Goal: Use online tool/utility

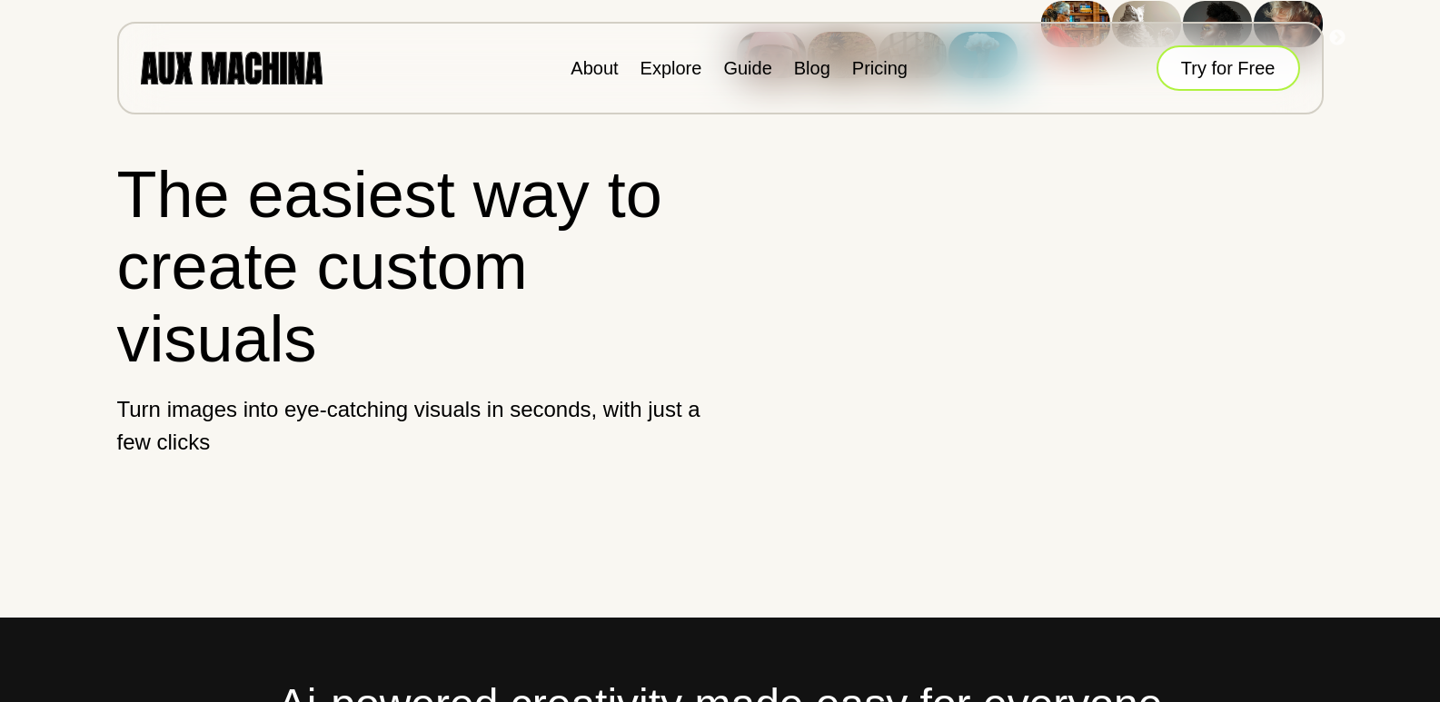
click at [1229, 85] on button "Try for Free" at bounding box center [1228, 67] width 144 height 45
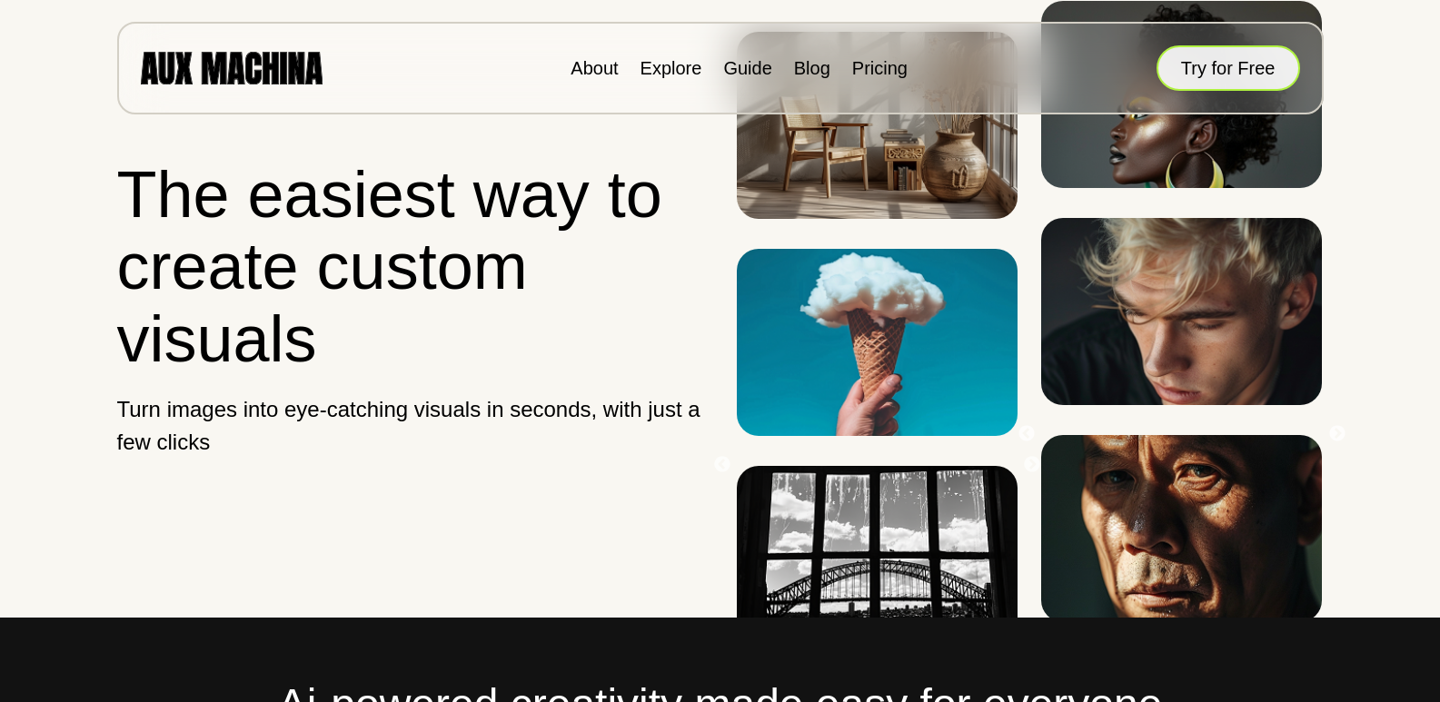
click at [1229, 86] on button "Try for Free" at bounding box center [1228, 67] width 144 height 45
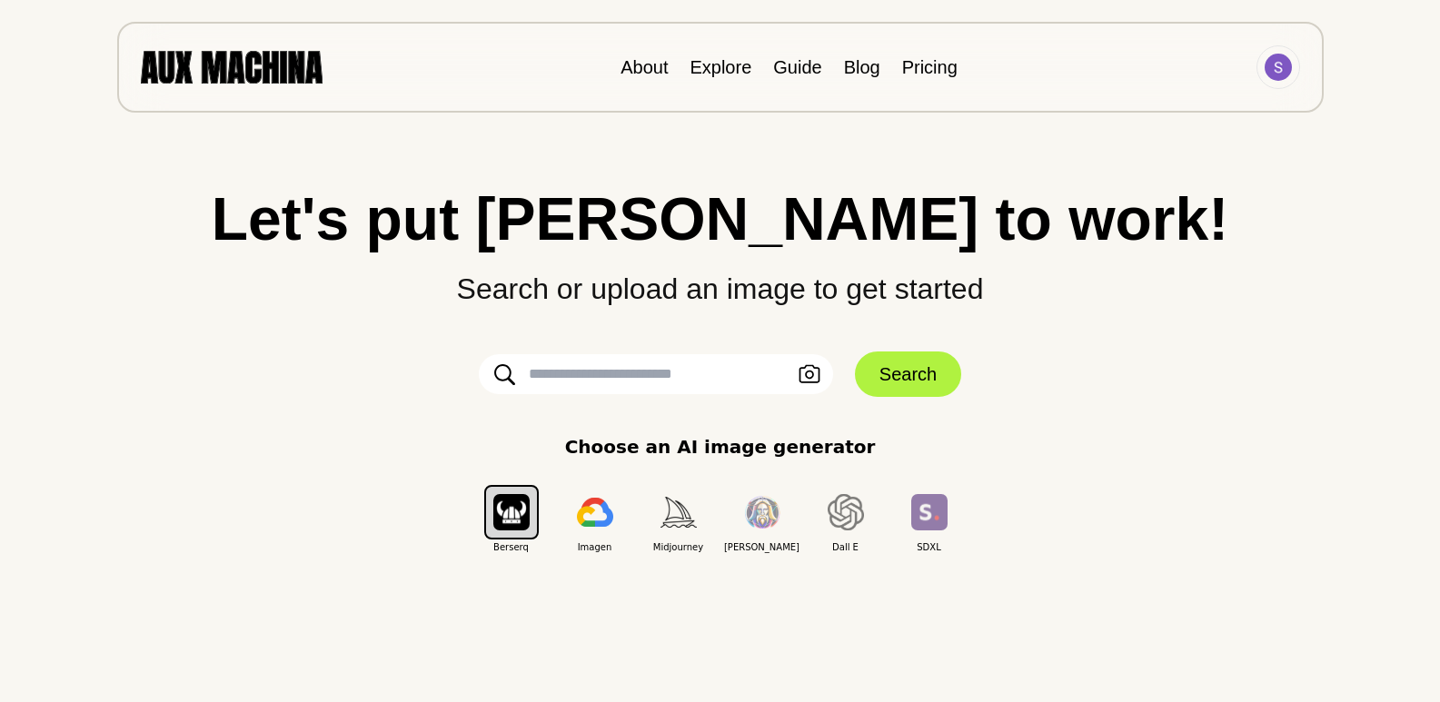
click at [612, 381] on input "text" at bounding box center [656, 374] width 354 height 40
click at [630, 381] on input "text" at bounding box center [656, 374] width 354 height 40
paste input "**********"
type input "**********"
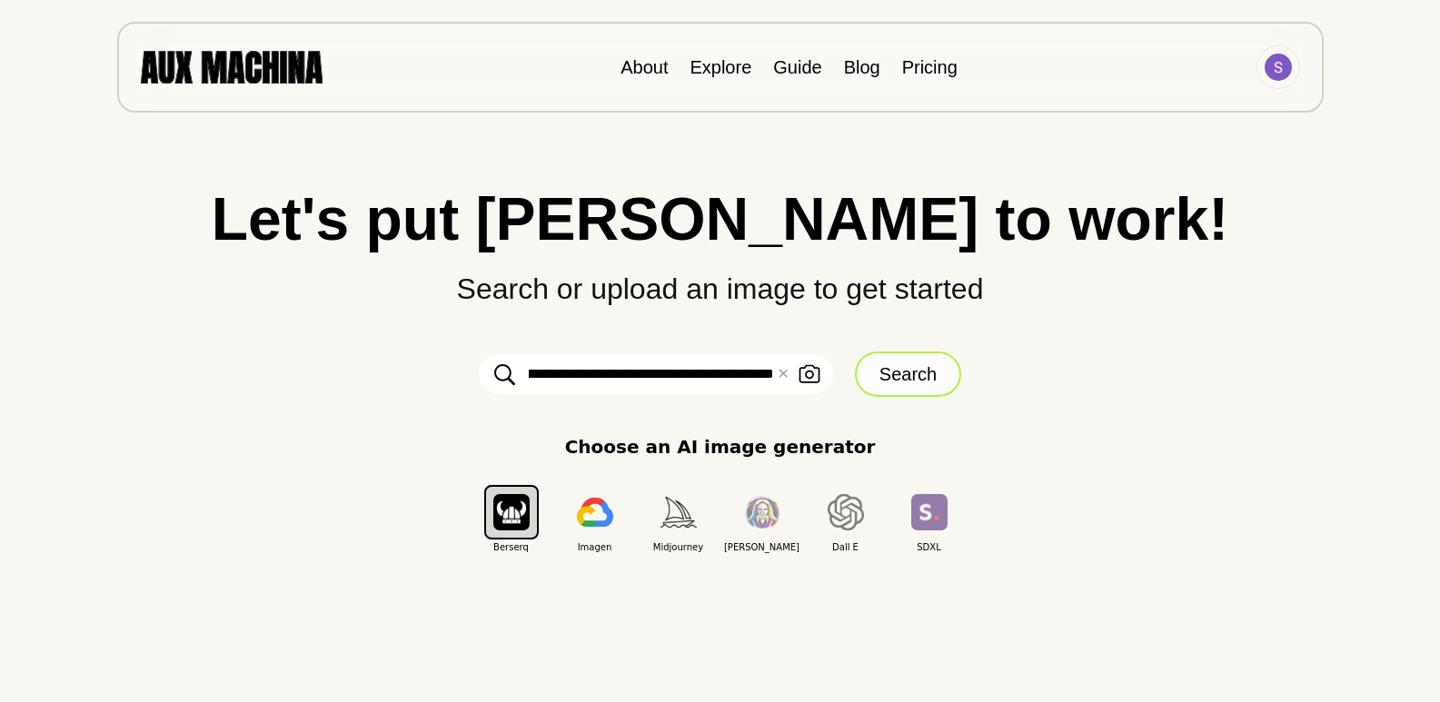
click at [877, 376] on button "Search" at bounding box center [908, 374] width 106 height 45
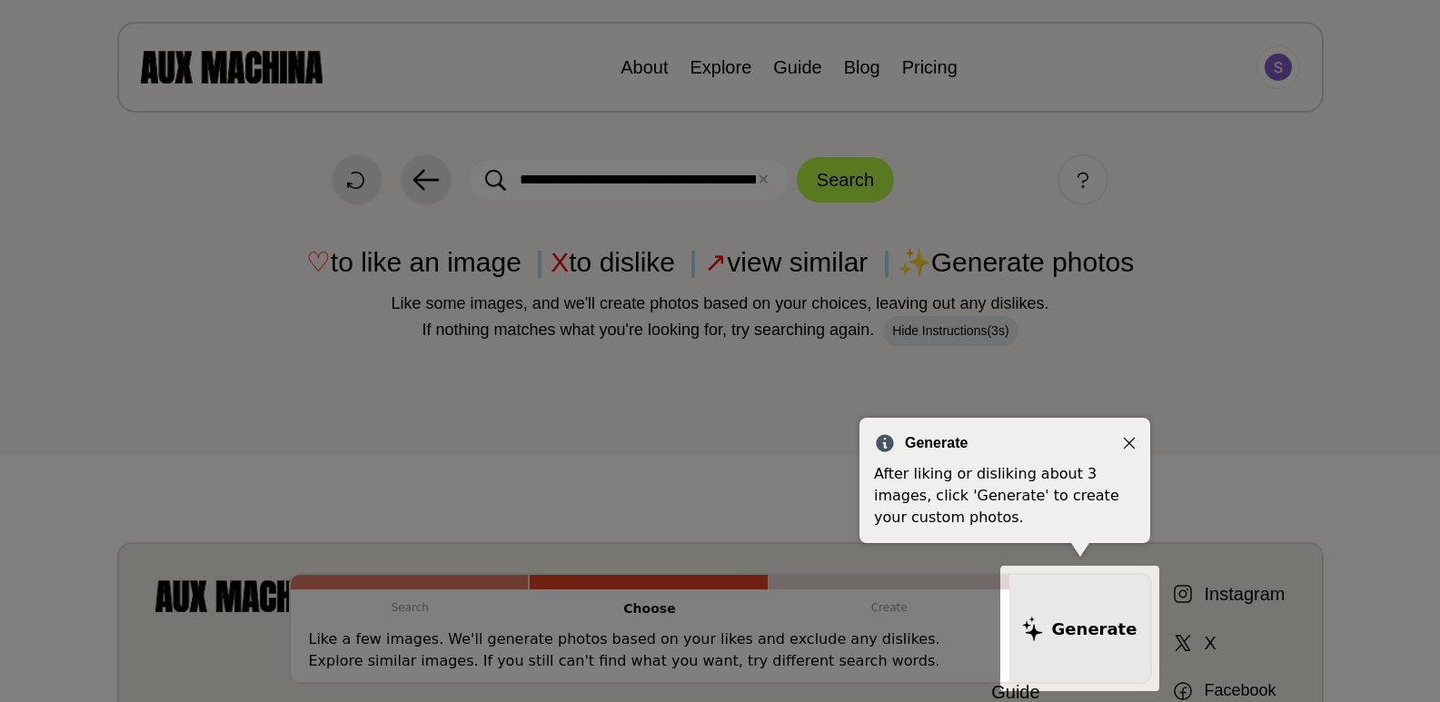
click at [1130, 442] on icon "Close" at bounding box center [1130, 444] width 12 height 12
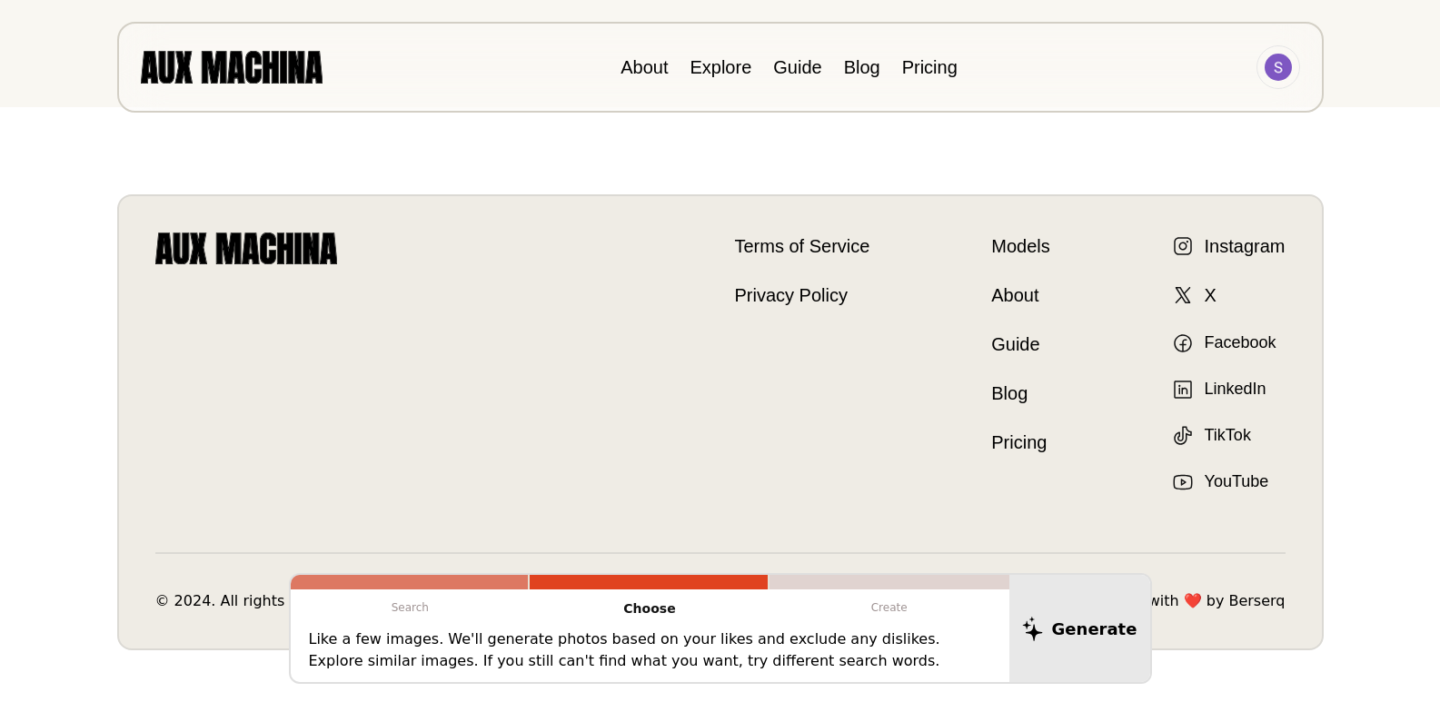
scroll to position [291, 0]
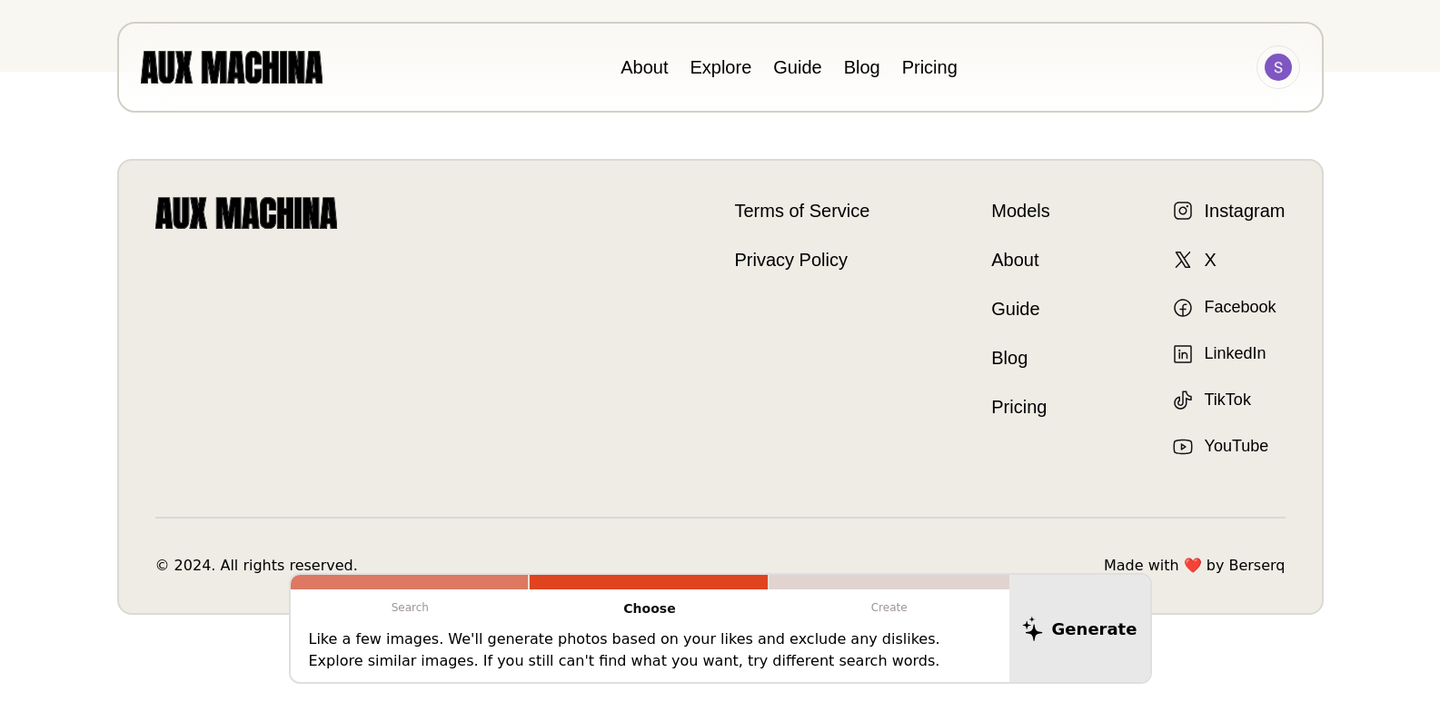
click at [865, 589] on div at bounding box center [889, 582] width 240 height 15
drag, startPoint x: 890, startPoint y: 622, endPoint x: 898, endPoint y: 602, distance: 21.6
click at [890, 621] on p "Create" at bounding box center [889, 607] width 240 height 36
click at [897, 607] on p "Create" at bounding box center [889, 607] width 240 height 36
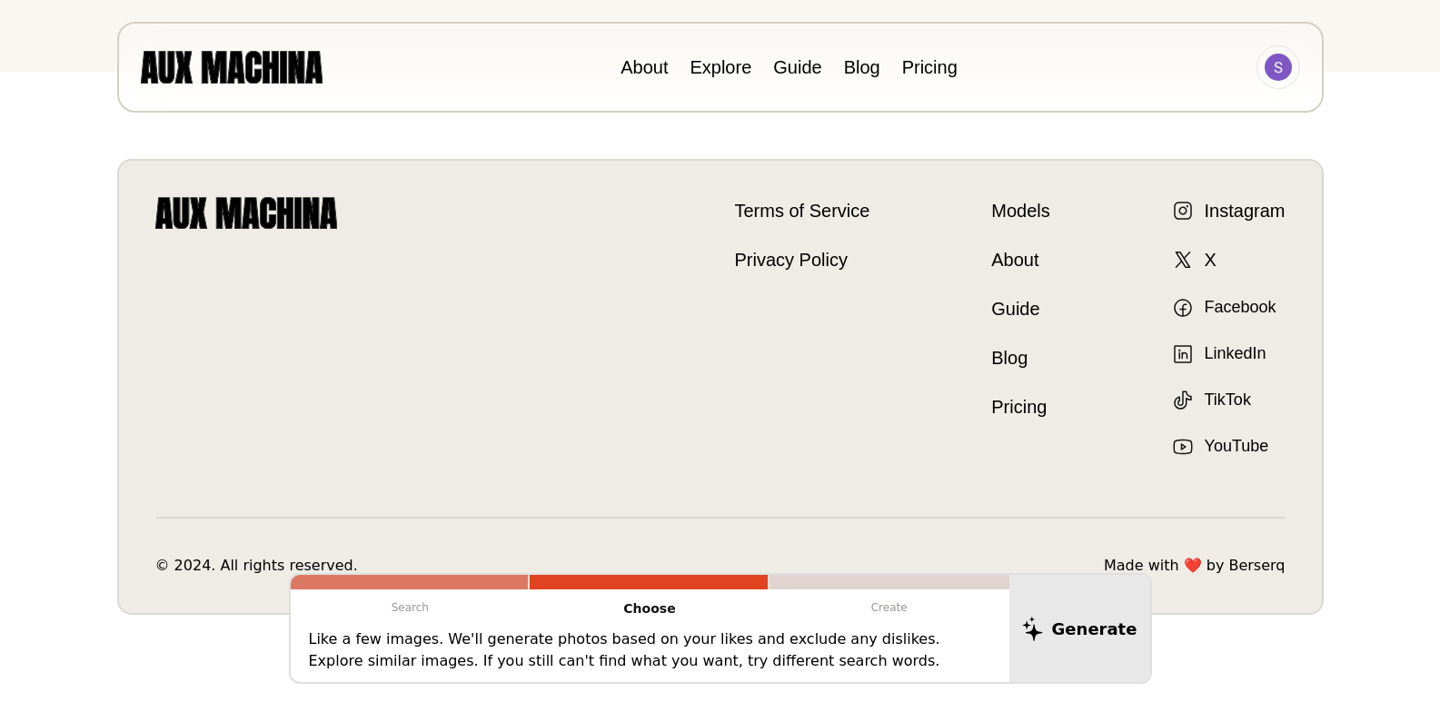
click at [890, 619] on p "Create" at bounding box center [889, 607] width 240 height 36
click at [902, 663] on p "Like a few images. We'll generate photos based on your likes and exclude any di…" at bounding box center [650, 651] width 682 height 44
click at [644, 644] on p "Like a few images. We'll generate photos based on your likes and exclude any di…" at bounding box center [650, 651] width 682 height 44
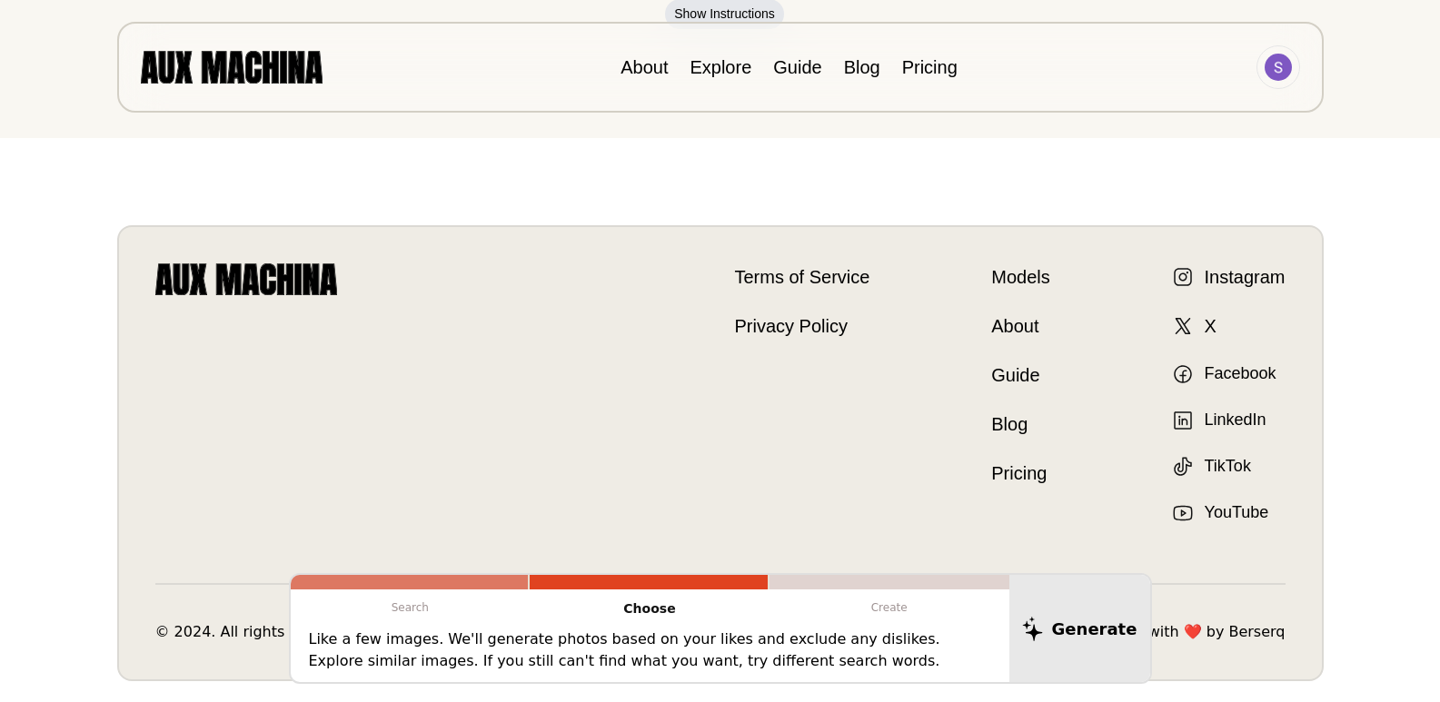
scroll to position [0, 0]
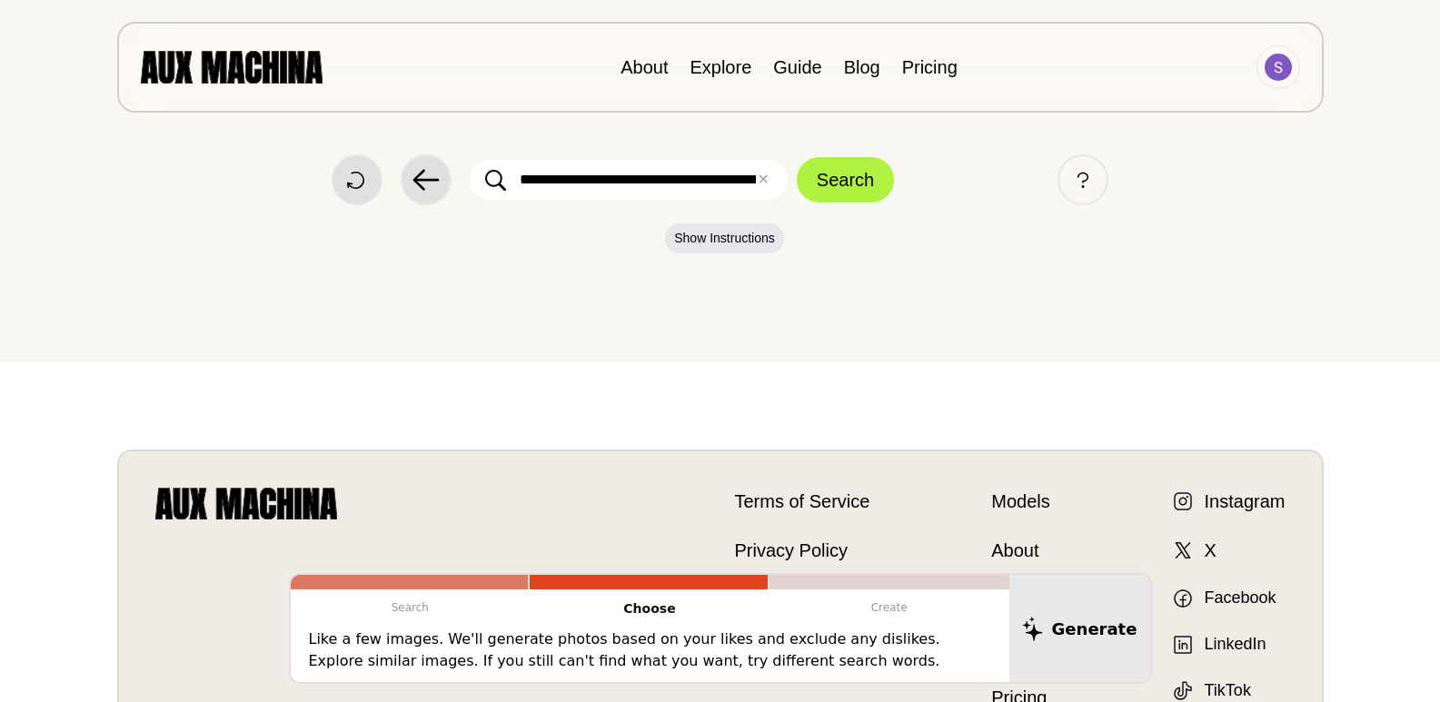
click at [785, 656] on p "Like a few images. We'll generate photos based on your likes and exclude any di…" at bounding box center [650, 651] width 682 height 44
